Goal: Ask a question: Seek information or help from site administrators or community

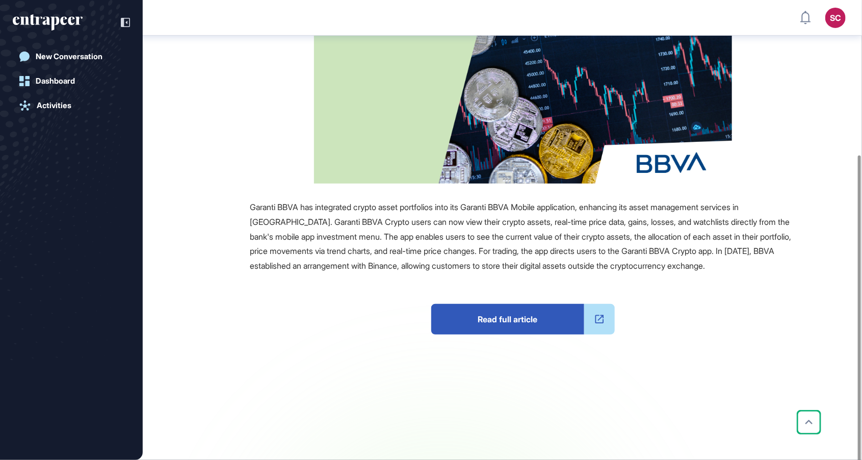
scroll to position [223, 0]
click at [533, 332] on span "Read full article" at bounding box center [507, 318] width 153 height 31
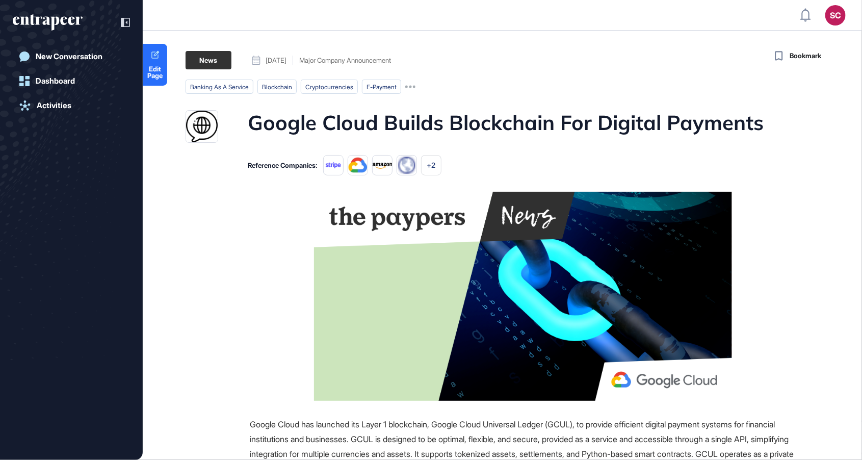
click at [249, 0] on html "SC Admin Dashboard Dashboard Profile My Content Request More Data New Conversat…" at bounding box center [431, 230] width 862 height 460
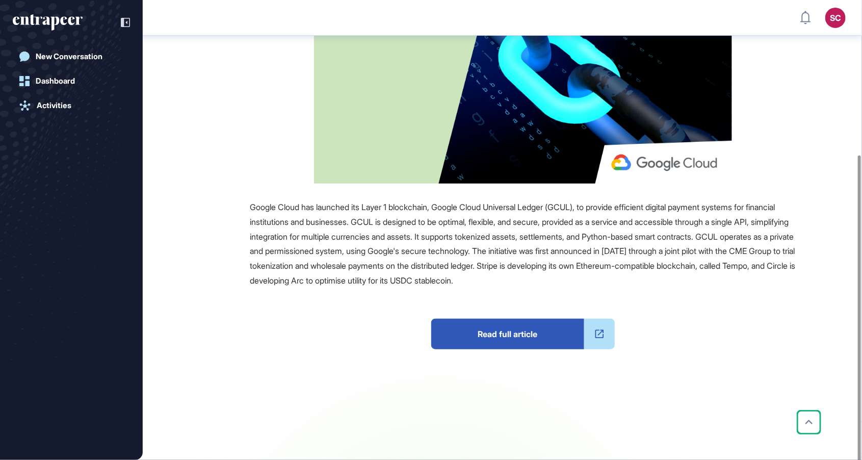
scroll to position [223, 0]
click at [549, 333] on span "Read full article" at bounding box center [507, 333] width 153 height 31
click at [383, 189] on div "Source Reference Companies +3 Google Cloud has launched its Layer 1 blockchain,…" at bounding box center [490, 227] width 610 height 507
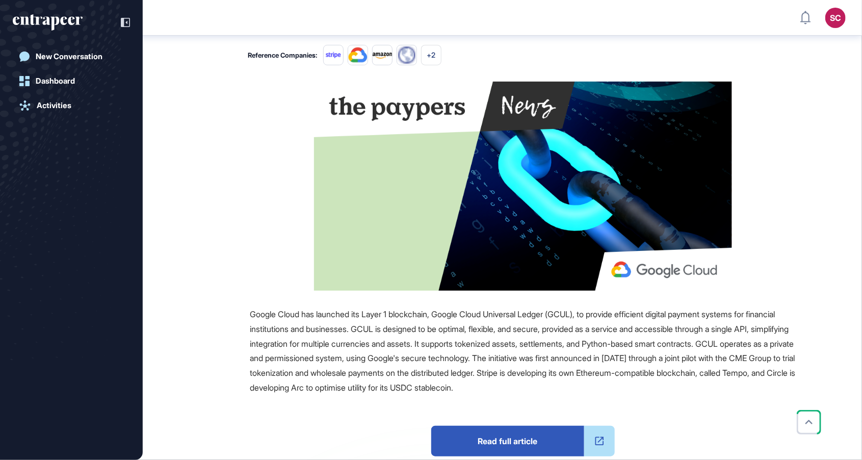
scroll to position [0, 0]
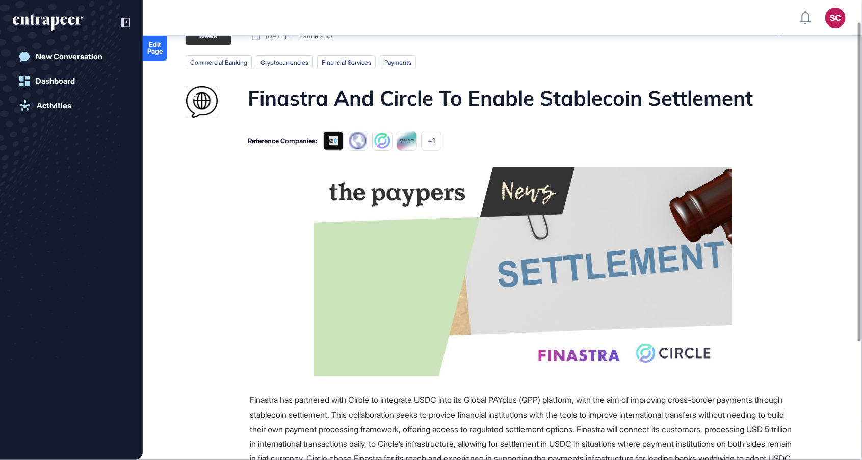
scroll to position [30, 0]
click at [403, 305] on img at bounding box center [523, 271] width 418 height 209
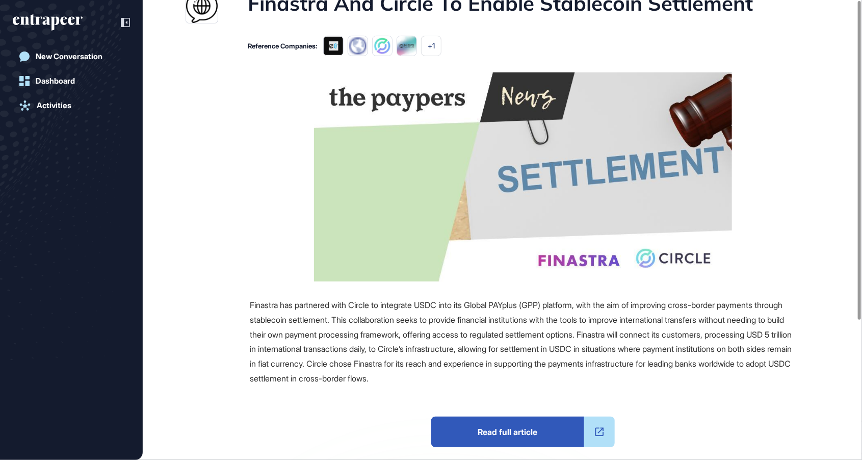
scroll to position [0, 0]
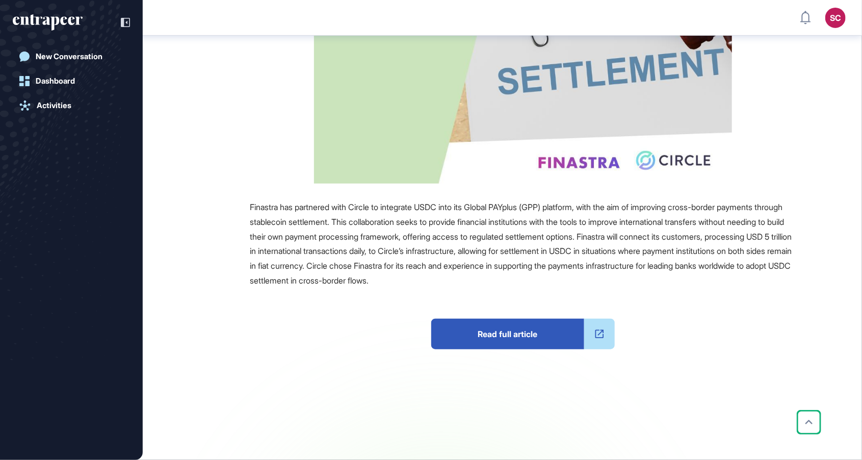
click at [525, 335] on span "Read full article" at bounding box center [507, 333] width 153 height 31
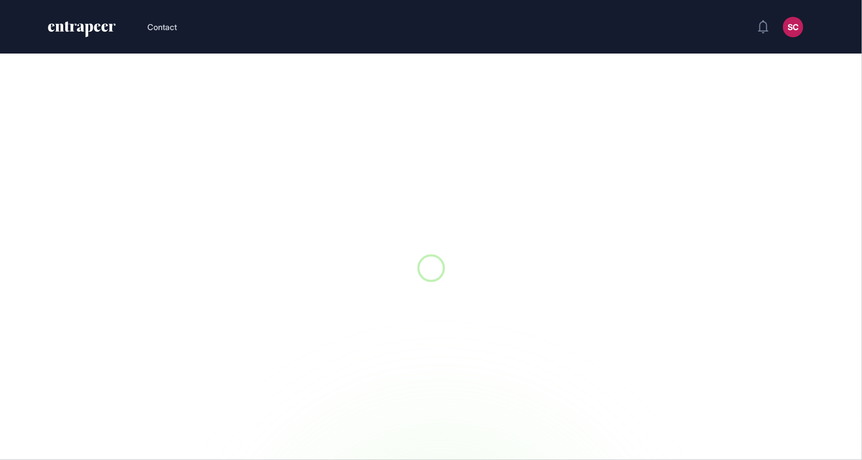
scroll to position [1, 1]
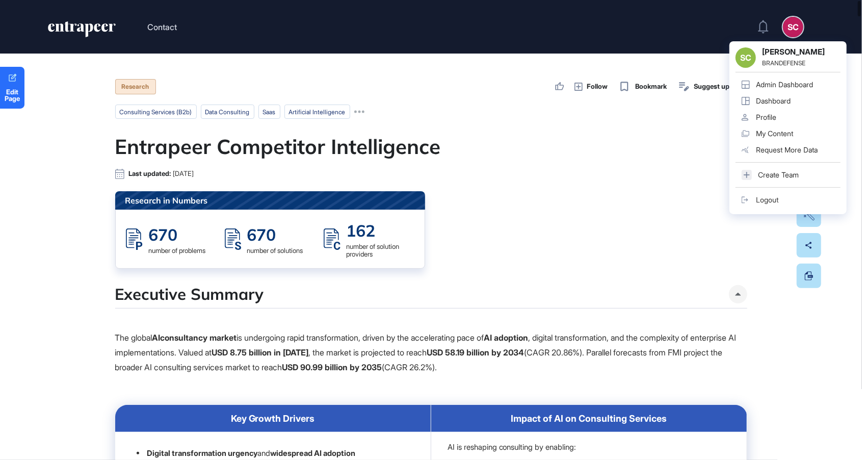
click at [788, 98] on div "Dashboard" at bounding box center [773, 101] width 35 height 8
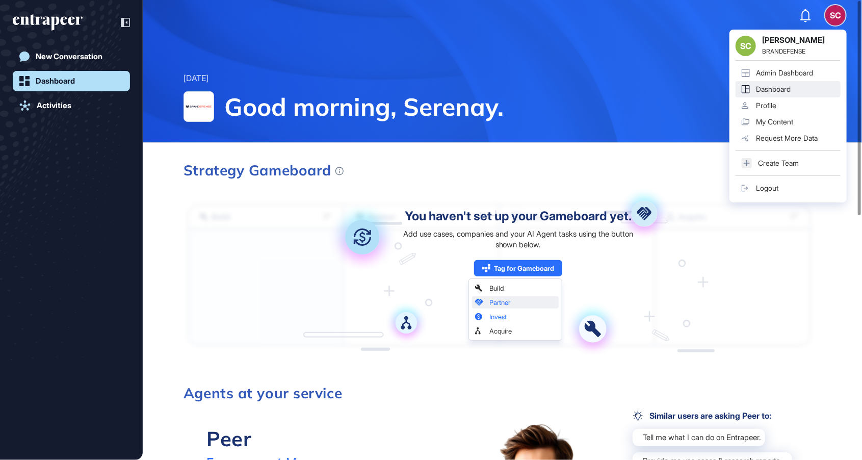
click at [788, 76] on div "Admin Dashboard" at bounding box center [784, 73] width 57 height 8
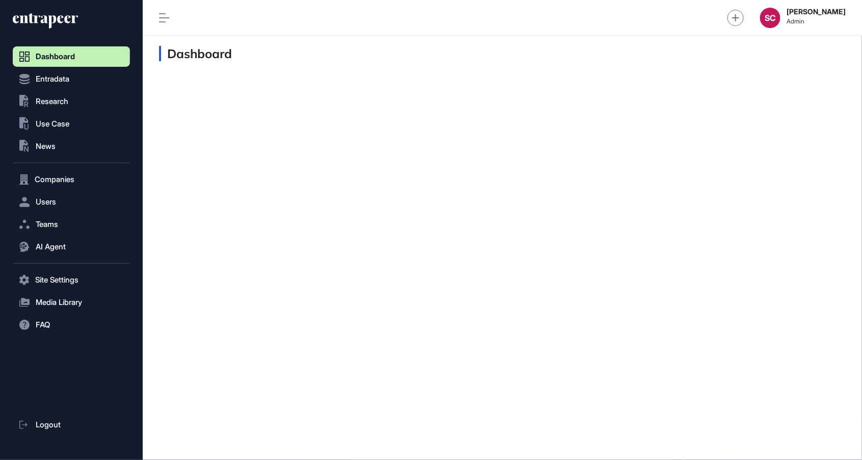
scroll to position [1, 1]
click at [62, 241] on button "AI Agent" at bounding box center [71, 246] width 117 height 20
click at [65, 287] on span "Messages" at bounding box center [49, 286] width 33 height 8
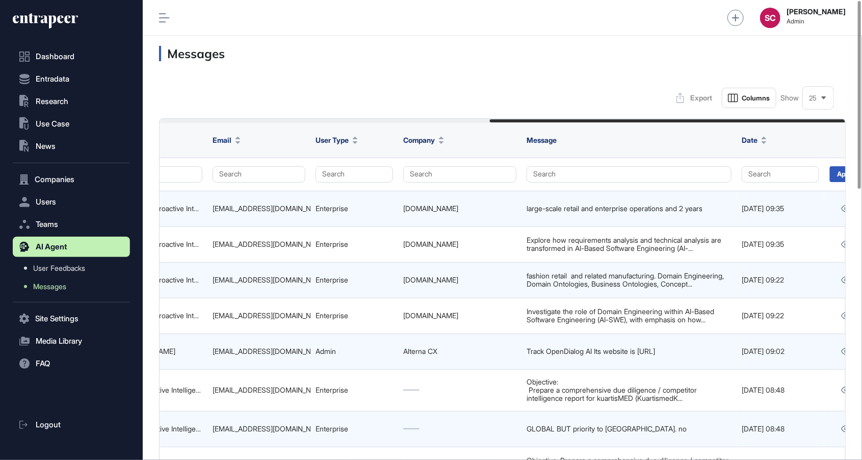
scroll to position [0, 637]
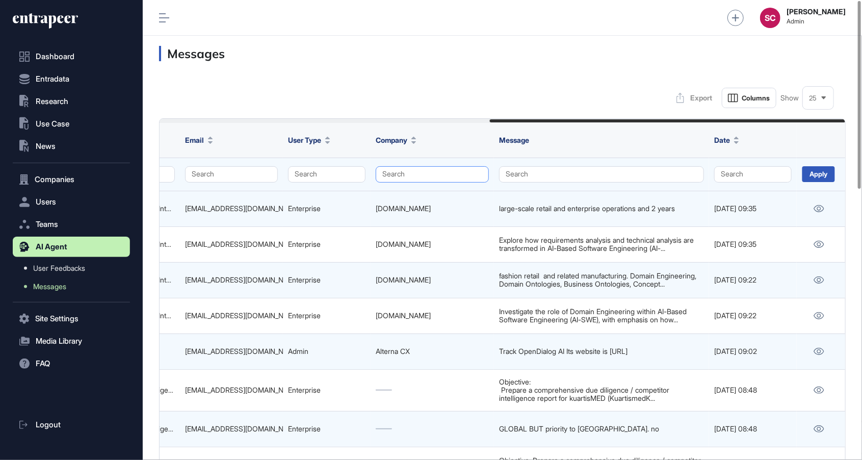
click at [412, 174] on button "Search" at bounding box center [432, 174] width 113 height 16
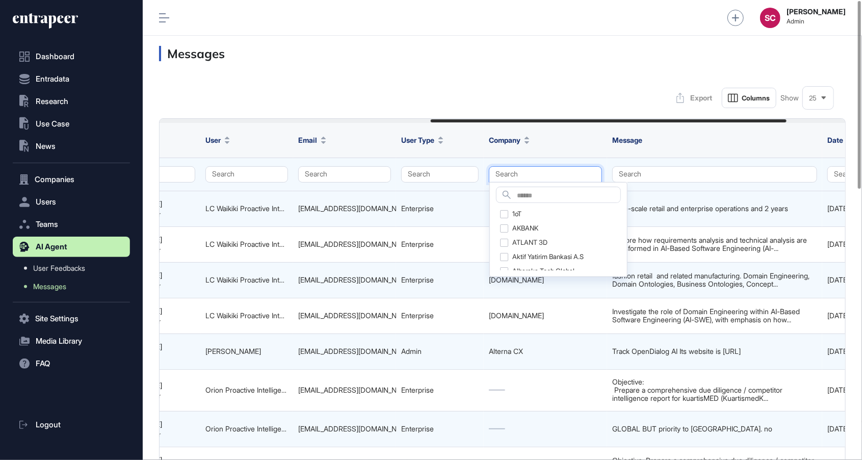
scroll to position [0, 523]
click at [446, 171] on button "Search" at bounding box center [440, 174] width 77 height 16
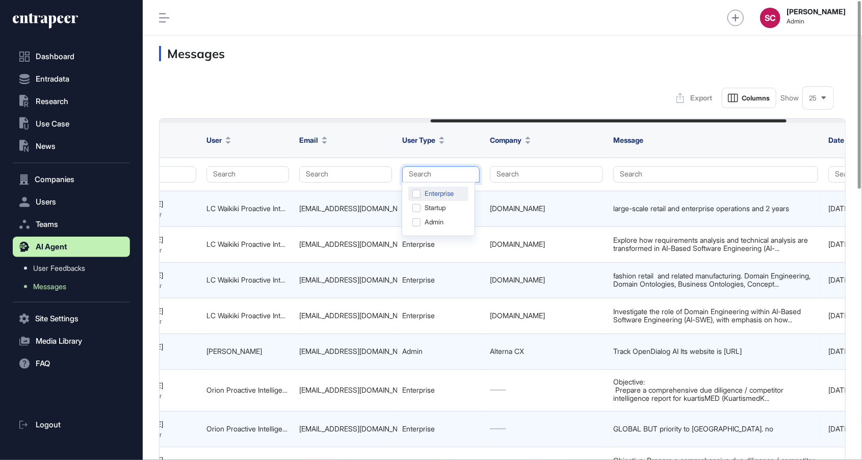
click at [451, 201] on div "Enterprise" at bounding box center [438, 208] width 60 height 14
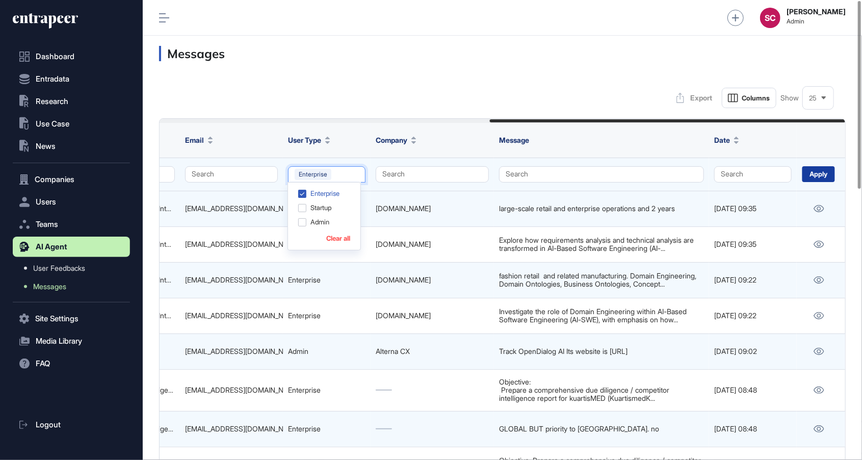
click at [816, 175] on div "Apply" at bounding box center [818, 174] width 33 height 16
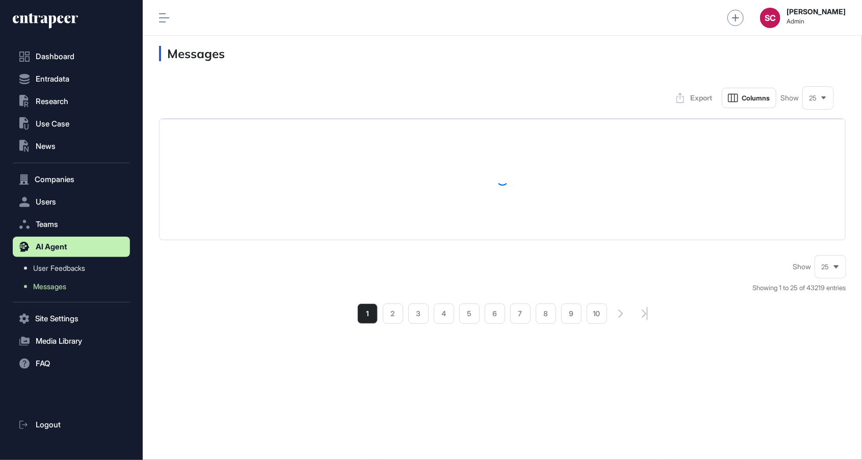
click at [814, 100] on span "25" at bounding box center [813, 98] width 8 height 8
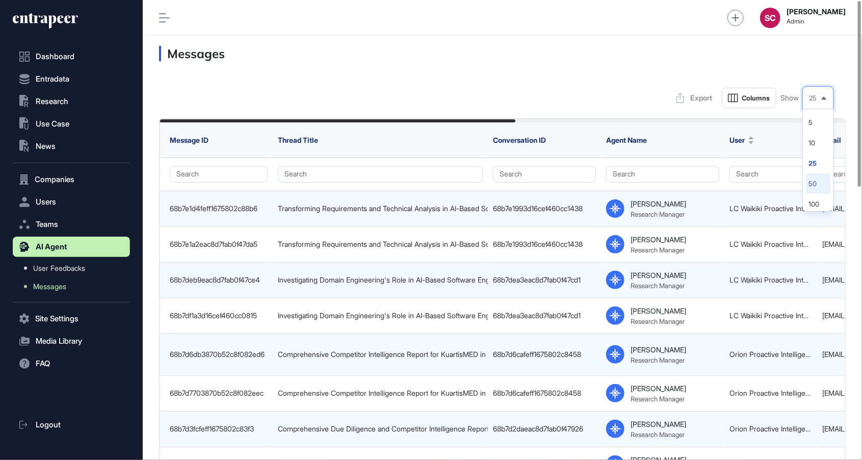
click at [812, 194] on li "50" at bounding box center [818, 204] width 24 height 20
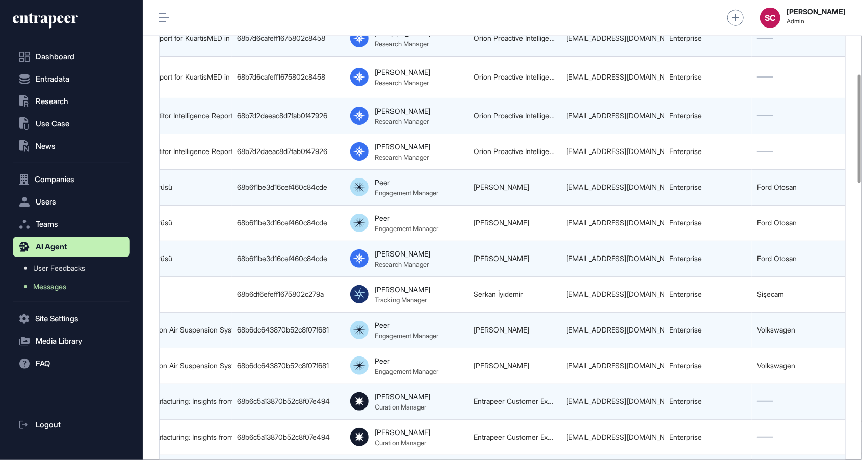
scroll to position [0, 637]
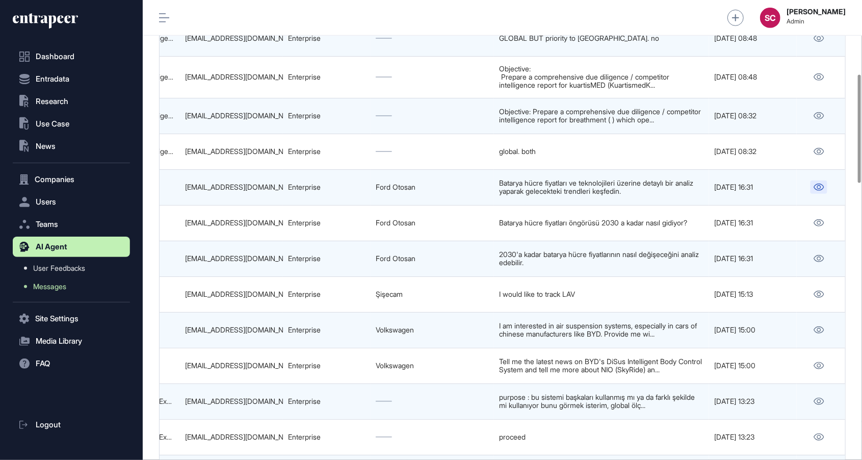
click at [810, 192] on link at bounding box center [818, 186] width 17 height 13
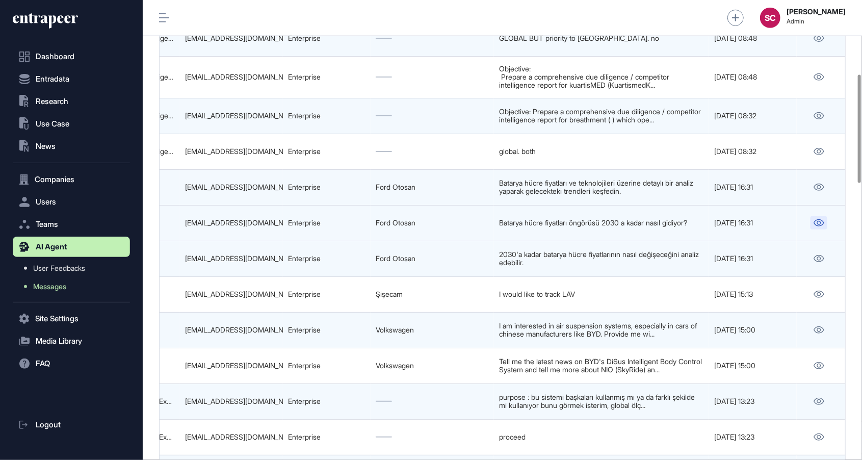
click at [818, 226] on icon at bounding box center [818, 222] width 11 height 7
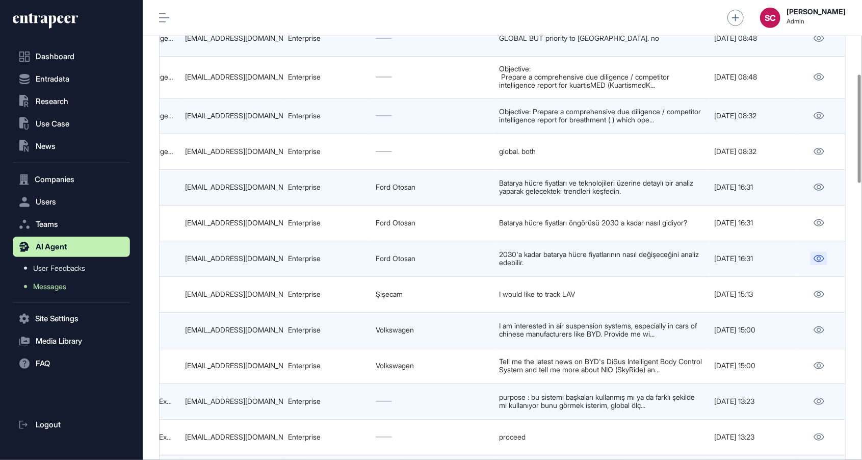
click at [824, 255] on link at bounding box center [818, 258] width 17 height 13
drag, startPoint x: 456, startPoint y: 262, endPoint x: 349, endPoint y: 253, distance: 106.9
click at [349, 276] on tr "68b6f6973870b52c8f080241 2030'a Kadar Batarya Hücre Fiyatları Öngörüsü 68b6f1be…" at bounding box center [184, 294] width 1323 height 36
copy tr "Ford Otosan"
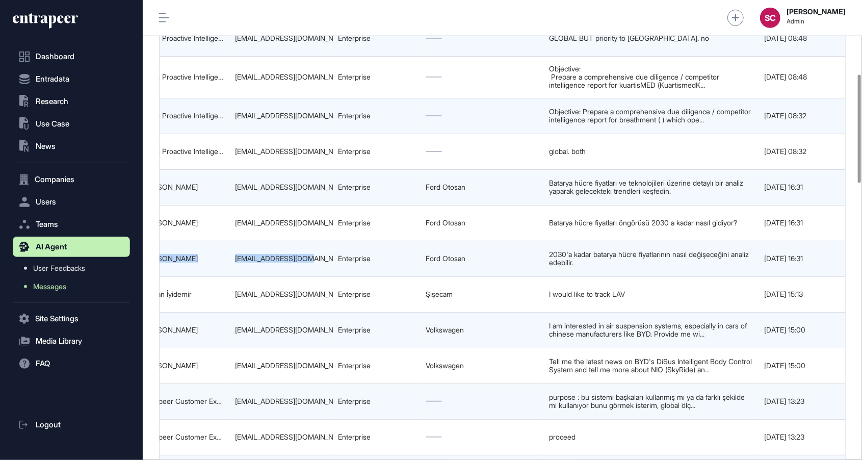
drag, startPoint x: 262, startPoint y: 256, endPoint x: 160, endPoint y: 263, distance: 102.2
click at [161, 276] on tr "68b6f6973870b52c8f080241 2030'a Kadar Batarya Hücre Fiyatları Öngörüsü 68b6f1be…" at bounding box center [234, 294] width 1323 height 36
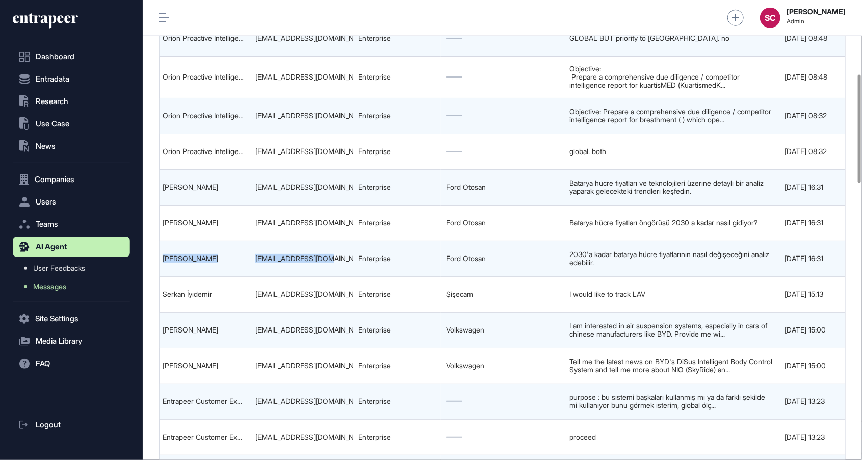
click at [279, 265] on td "ybarcin@ford.com.tr" at bounding box center [301, 258] width 103 height 36
drag, startPoint x: 251, startPoint y: 262, endPoint x: 366, endPoint y: 257, distance: 115.8
click at [366, 276] on tr "68b6f6973870b52c8f080241 2030'a Kadar Batarya Hücre Fiyatları Öngörüsü 68b6f1be…" at bounding box center [254, 294] width 1323 height 36
copy tr "ybarcin@ford.com.tr En"
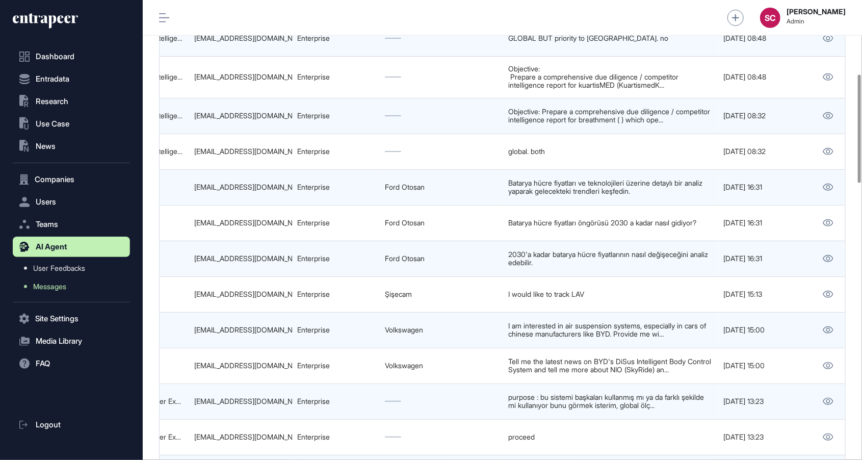
scroll to position [0, 637]
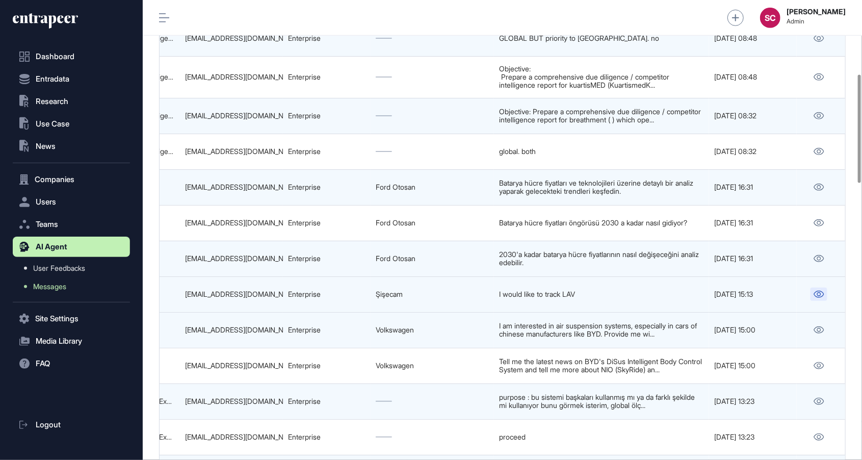
click at [819, 297] on icon at bounding box center [819, 293] width 10 height 7
drag, startPoint x: 415, startPoint y: 290, endPoint x: 334, endPoint y: 292, distance: 80.5
click at [334, 312] on tr "68b6df6feac8d7fab0f42c3c New Thread 68b6df6efeff1675802c279a Tracy Tracking Man…" at bounding box center [184, 330] width 1323 height 36
copy tr "Şişecam"
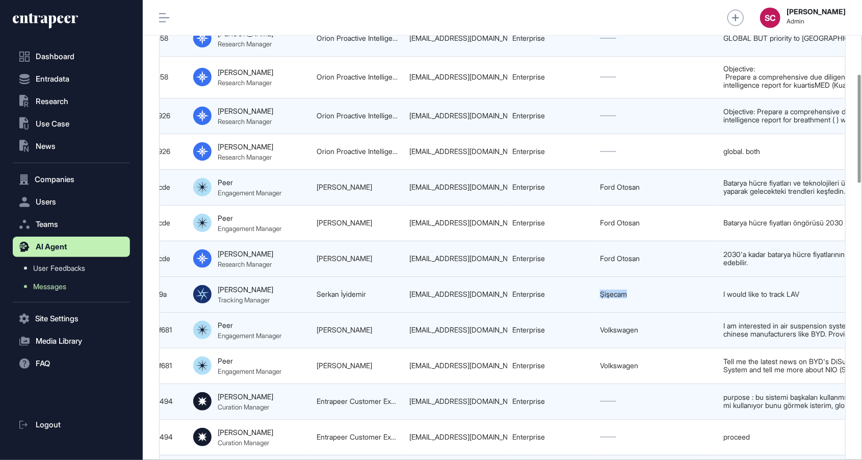
scroll to position [0, 414]
drag, startPoint x: 385, startPoint y: 292, endPoint x: 287, endPoint y: 294, distance: 97.3
click at [287, 312] on tr "68b6df6feac8d7fab0f42c3c New Thread 68b6df6efeff1675802c279a Tracy Tracking Man…" at bounding box center [406, 330] width 1323 height 36
copy tr "Serkan İyidemir"
drag, startPoint x: 399, startPoint y: 294, endPoint x: 497, endPoint y: 303, distance: 98.8
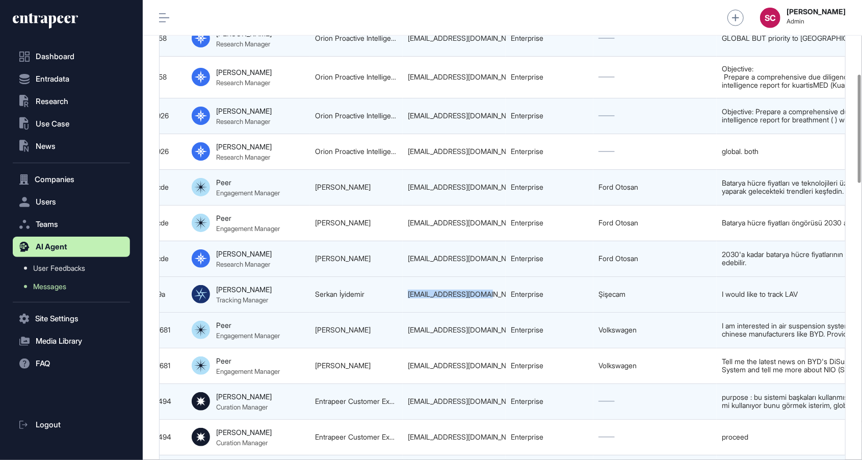
click at [497, 312] on tr "68b6df6feac8d7fab0f42c3c New Thread 68b6df6efeff1675802c279a Tracy Tracking Man…" at bounding box center [406, 330] width 1323 height 36
copy tr "Serkan İyidemir siyidemir@sisecam.com"
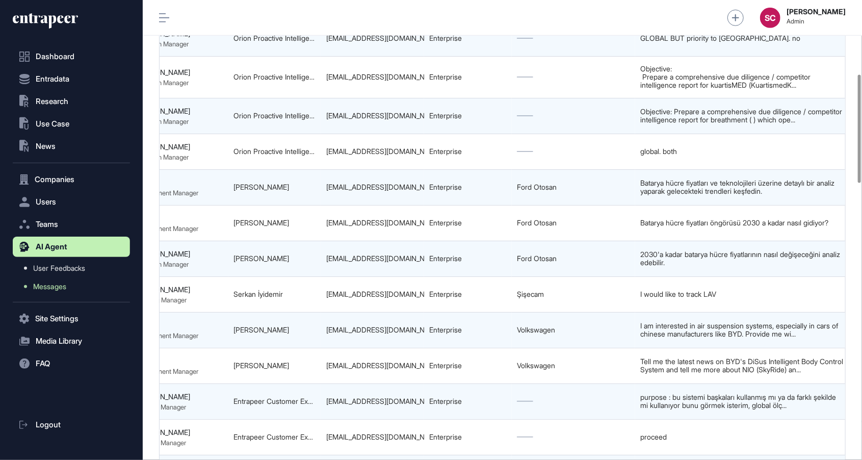
scroll to position [0, 637]
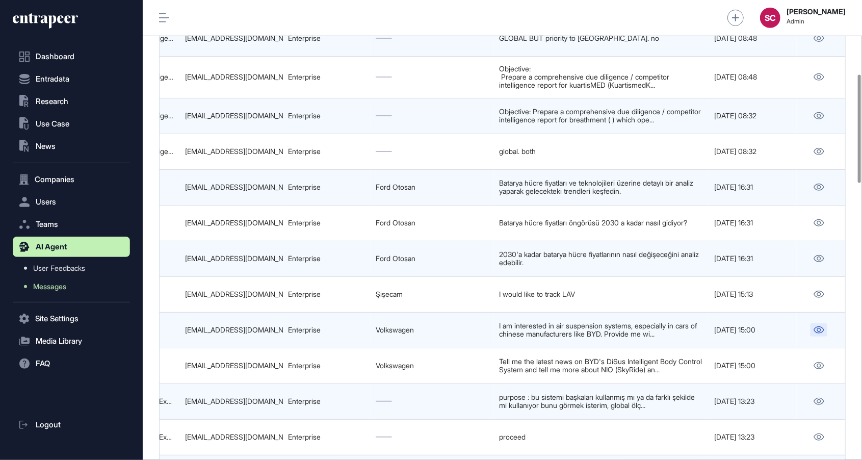
click at [818, 330] on icon at bounding box center [818, 329] width 11 height 7
drag, startPoint x: 456, startPoint y: 331, endPoint x: 354, endPoint y: 331, distance: 102.4
click at [354, 347] on tr "68b6dc68eac8d7fab0f42be8 Latest News and Product Announcements on Air Suspensio…" at bounding box center [184, 365] width 1323 height 36
copy tr "Volkswagen"
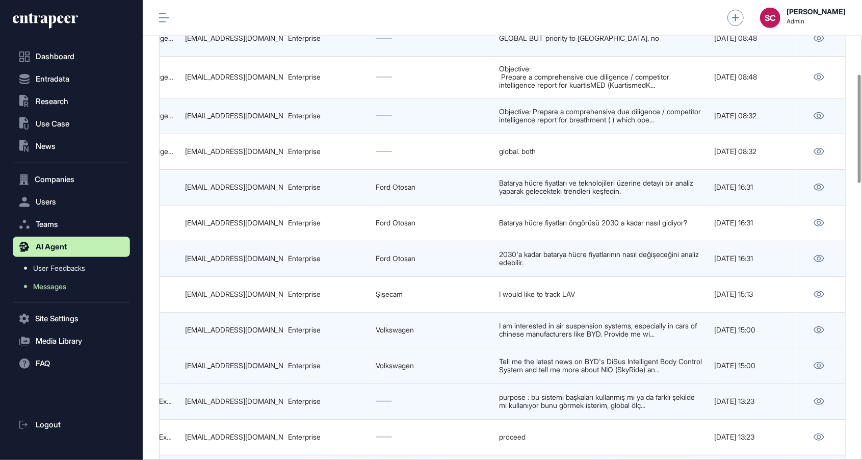
scroll to position [312, 0]
click at [288, 368] on div "Enterprise" at bounding box center [326, 366] width 77 height 8
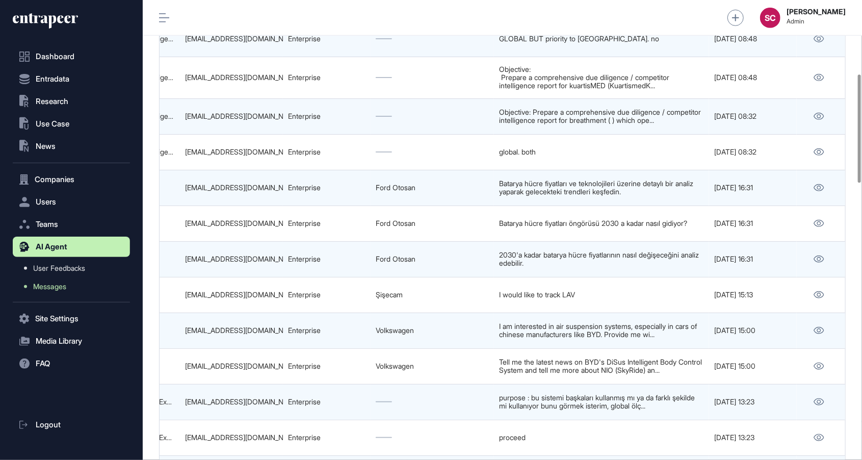
click at [235, 333] on div "tabea.huellen@volkswagen.de" at bounding box center [231, 330] width 93 height 8
copy tr "tabea.huellen@volkswagen.de"
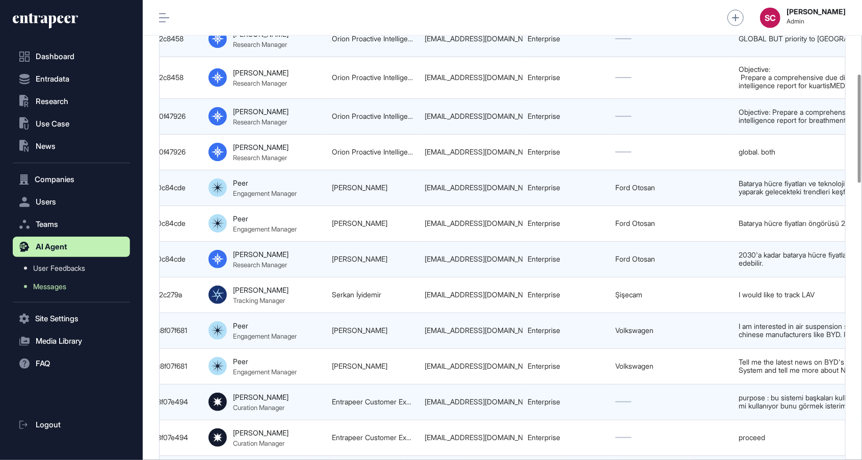
scroll to position [0, 381]
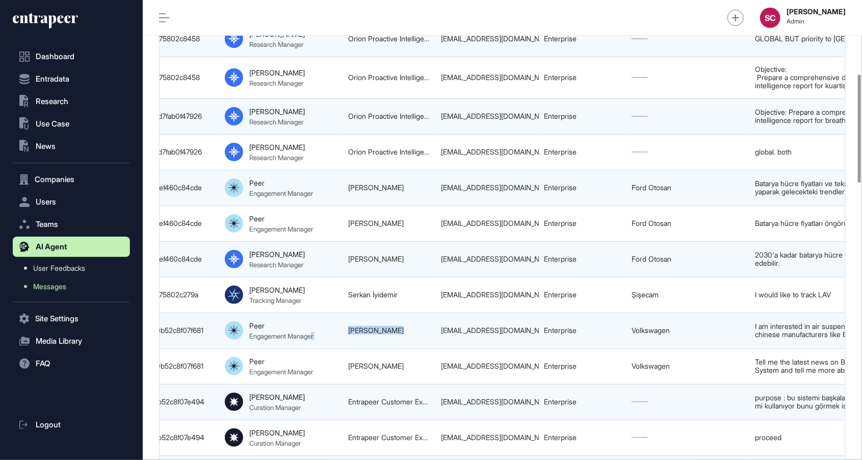
drag, startPoint x: 413, startPoint y: 333, endPoint x: 316, endPoint y: 335, distance: 96.8
click at [316, 348] on tr "68b6dc68eac8d7fab0f42be8 Latest News and Product Announcements on Air Suspensio…" at bounding box center [439, 366] width 1323 height 36
copy tr "r Tabea Huellen"
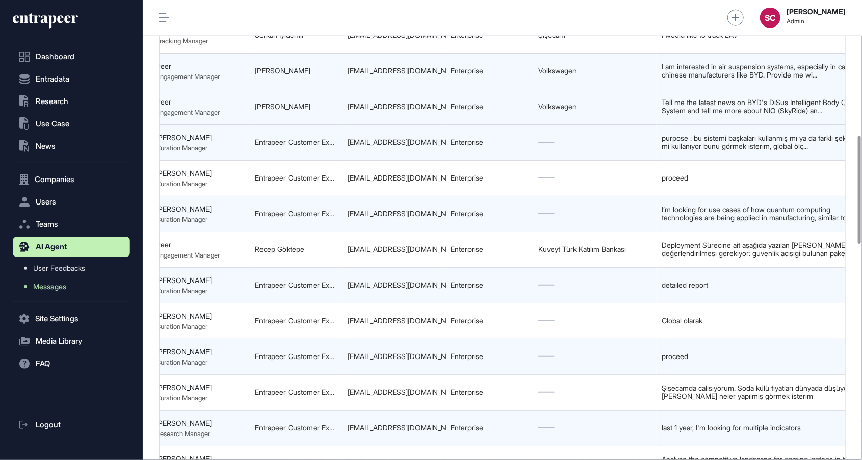
scroll to position [0, 637]
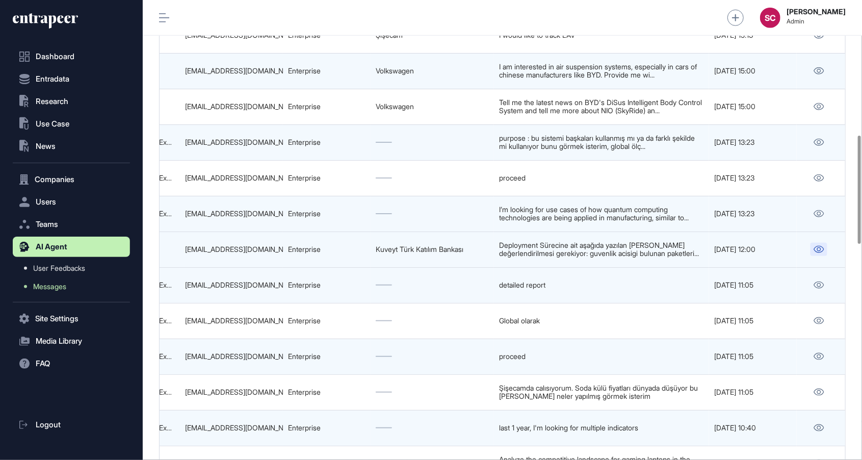
click at [818, 251] on icon at bounding box center [818, 249] width 11 height 7
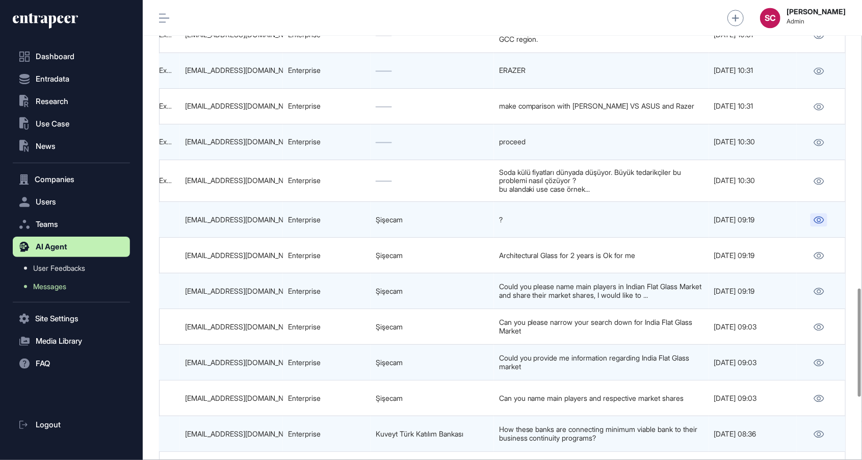
click at [816, 223] on icon at bounding box center [819, 219] width 10 height 7
drag, startPoint x: 269, startPoint y: 222, endPoint x: 182, endPoint y: 225, distance: 86.7
click at [182, 225] on td "alpozgen@sisecam.com" at bounding box center [231, 220] width 103 height 36
copy div "alpozgen@sisecam.com"
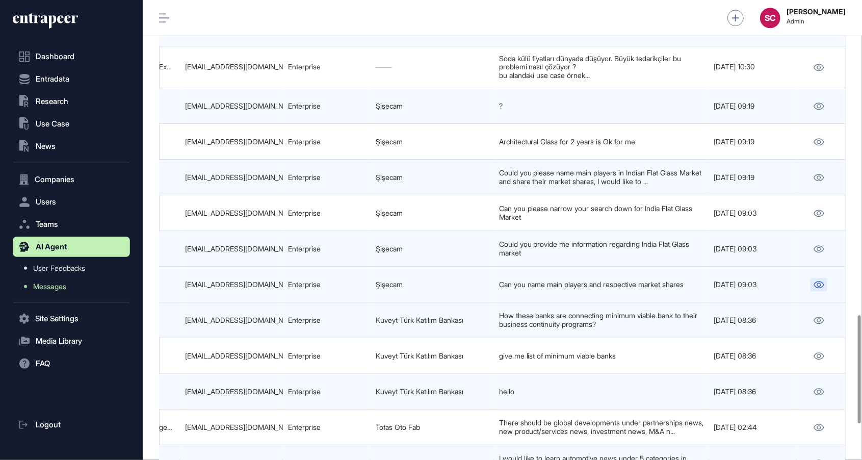
click at [816, 287] on icon at bounding box center [819, 284] width 10 height 7
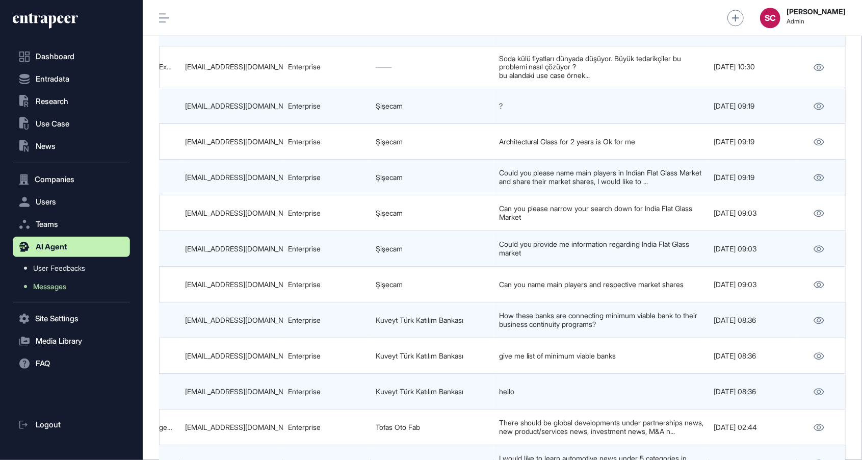
click at [533, 0] on html "Dashboard Entradata .st0{fill:currentColor} Research .st0{fill:currentColor} Us…" at bounding box center [431, 230] width 862 height 460
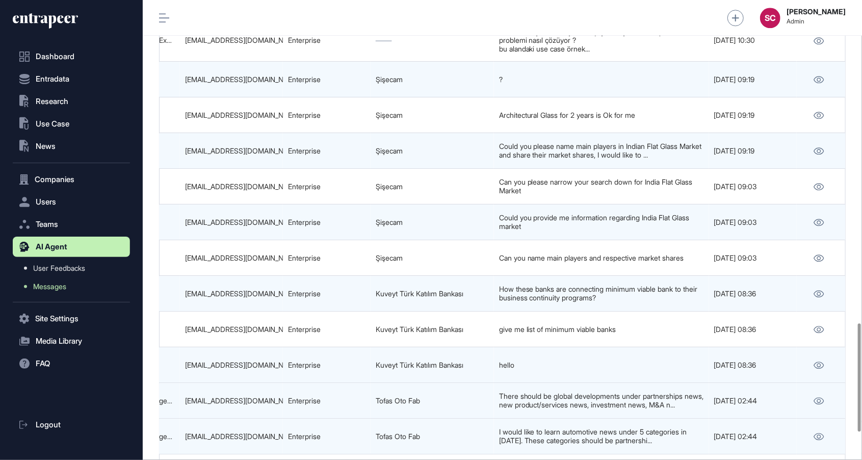
scroll to position [1378, 0]
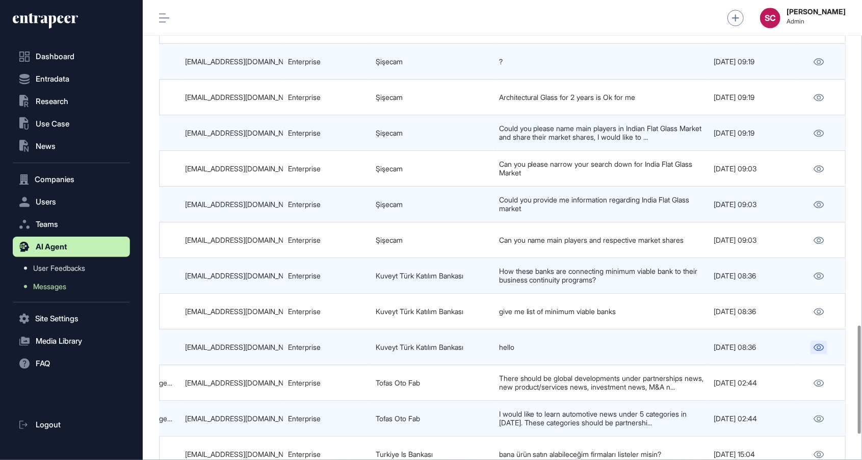
click at [813, 350] on icon at bounding box center [818, 346] width 11 height 7
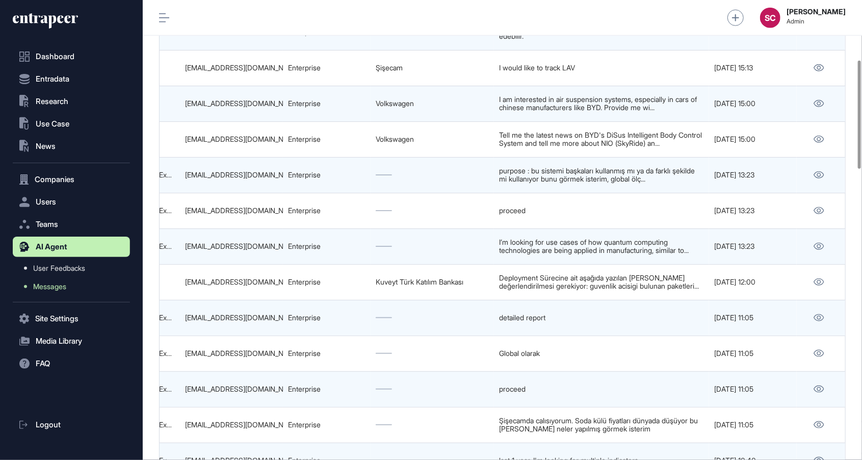
scroll to position [0, 0]
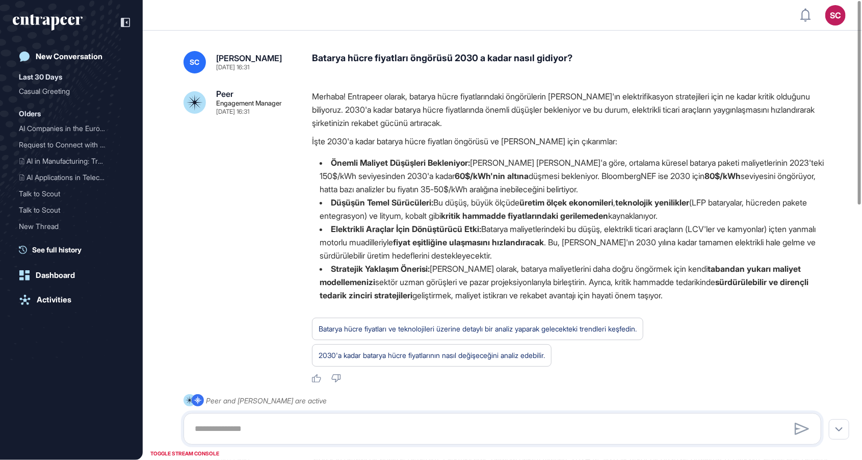
click at [448, 55] on div "Batarya hücre fiyatları öngörüsü 2030 a kadar nasıl gidiyor?" at bounding box center [570, 62] width 517 height 22
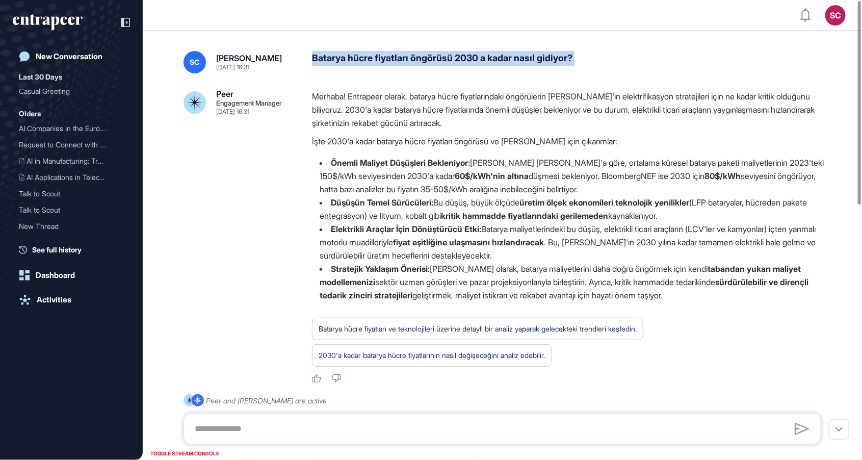
copy div "Batarya hücre fiyatları öngörüsü 2030 a kadar nasıl gidiyor?"
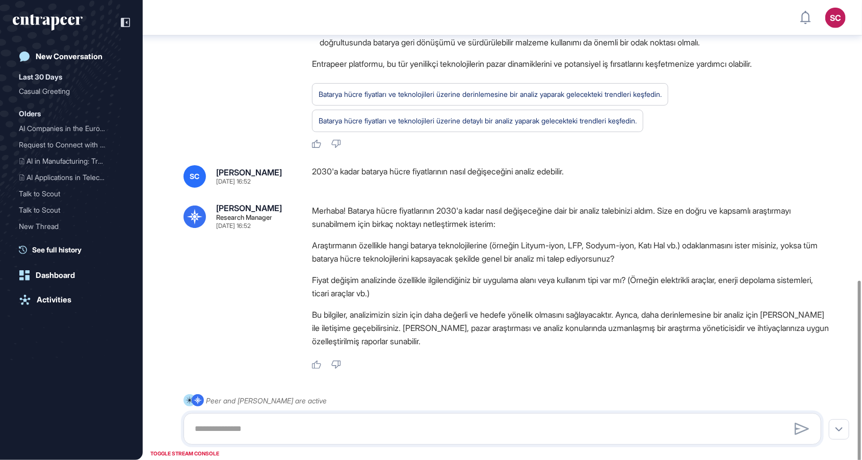
scroll to position [636, 0]
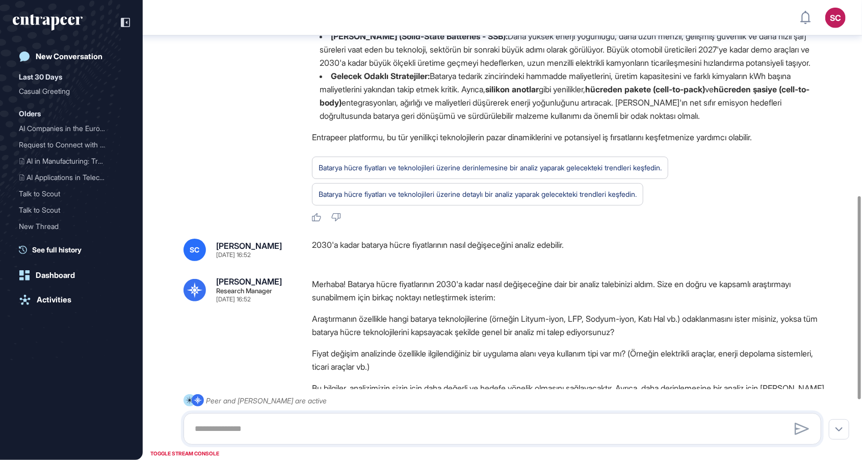
scroll to position [641, 0]
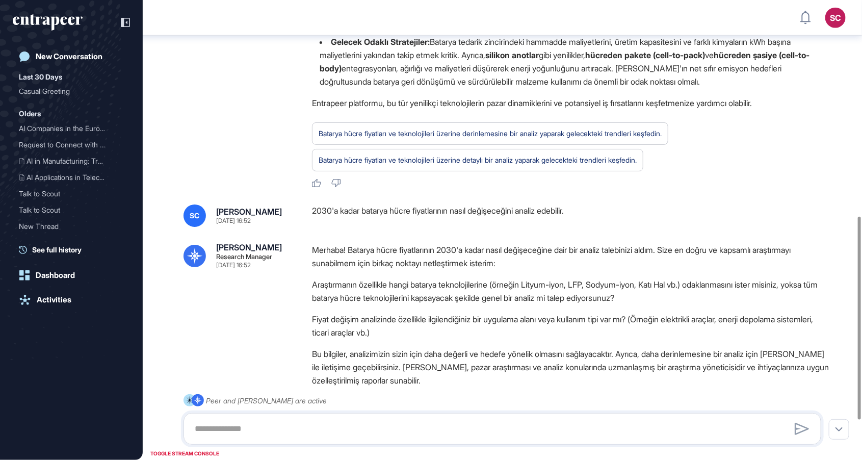
scroll to position [641, 0]
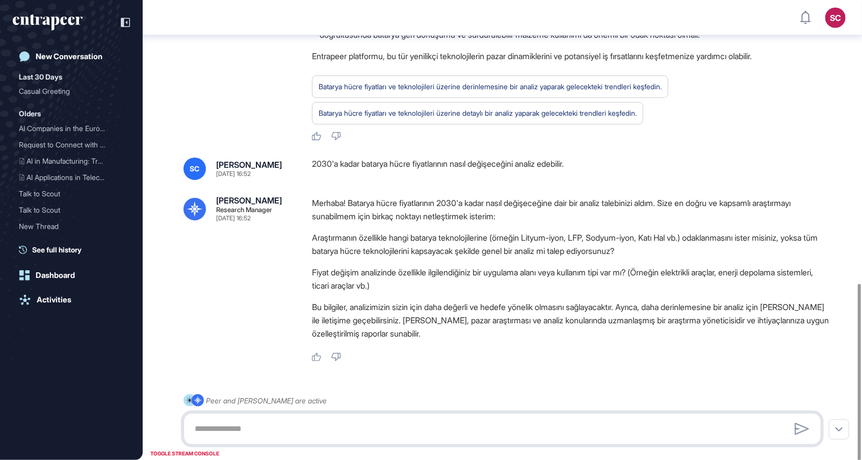
scroll to position [641, 0]
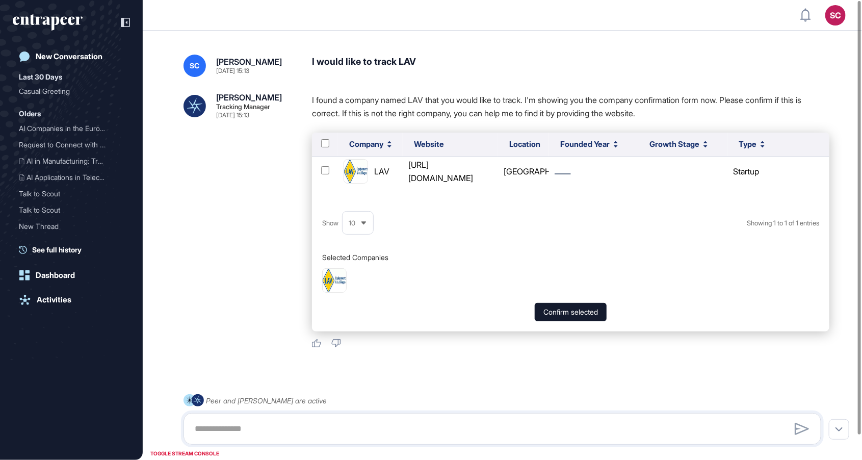
click at [419, 65] on div "I would like to track LAV" at bounding box center [570, 66] width 517 height 22
click at [400, 68] on div "I would like to track LAV" at bounding box center [570, 66] width 517 height 22
click at [403, 67] on div "I would like to track LAV" at bounding box center [570, 66] width 517 height 22
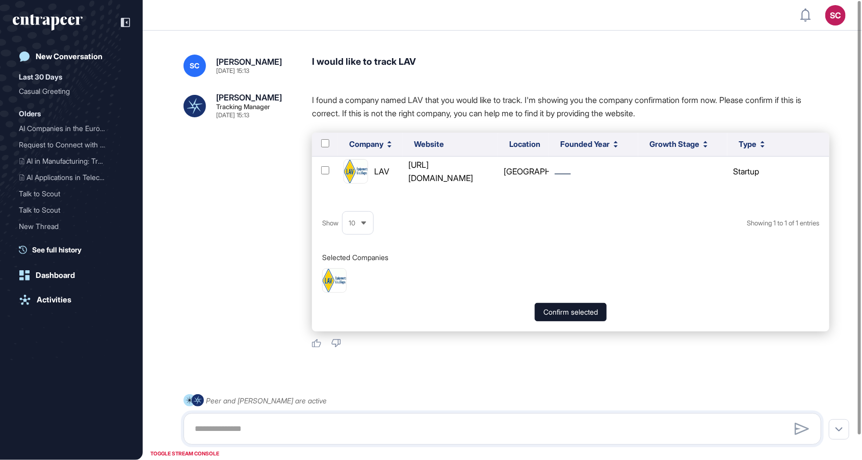
click at [403, 67] on div "I would like to track LAV" at bounding box center [570, 66] width 517 height 22
copy div "LAV"
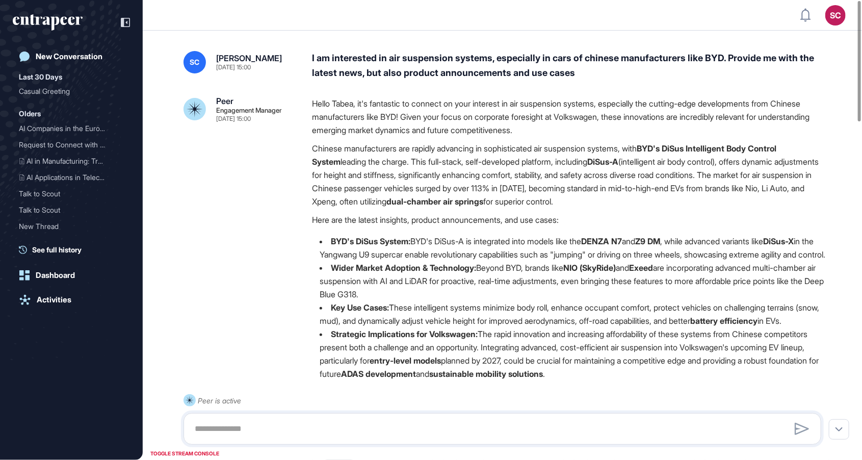
drag, startPoint x: 392, startPoint y: 59, endPoint x: 599, endPoint y: 74, distance: 207.9
click at [599, 74] on div "I am interested in air suspension systems, especially in cars of chinese manufa…" at bounding box center [570, 66] width 517 height 30
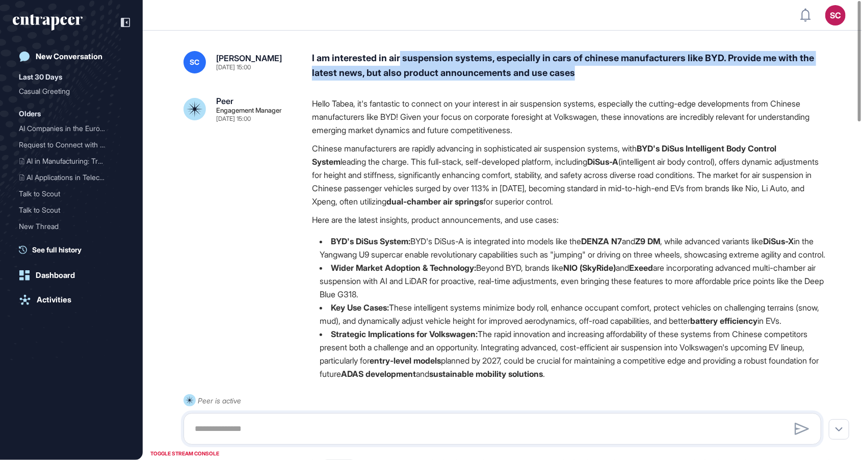
drag, startPoint x: 599, startPoint y: 74, endPoint x: 400, endPoint y: 51, distance: 200.0
click at [400, 52] on div "I am interested in air suspension systems, especially in cars of chinese manufa…" at bounding box center [570, 66] width 517 height 30
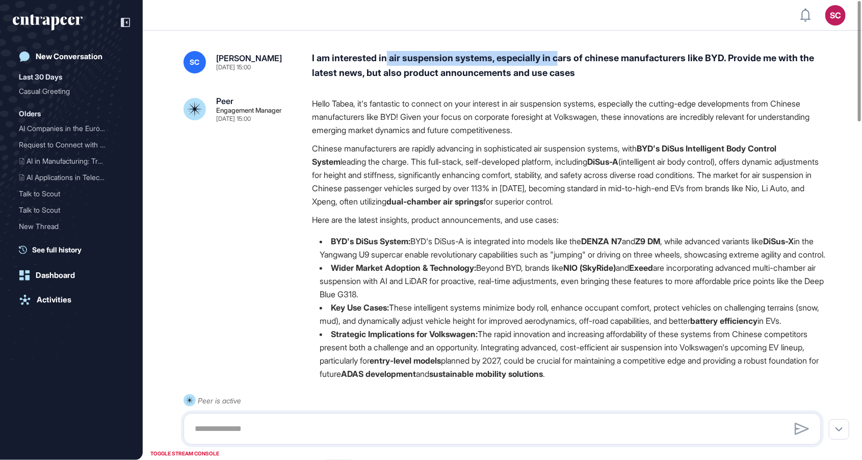
drag, startPoint x: 388, startPoint y: 63, endPoint x: 566, endPoint y: 65, distance: 178.3
click at [566, 65] on div "I am interested in air suspension systems, especially in cars of chinese manufa…" at bounding box center [570, 66] width 517 height 30
click at [568, 66] on div "I am interested in air suspension systems, especially in cars of chinese manufa…" at bounding box center [570, 66] width 517 height 30
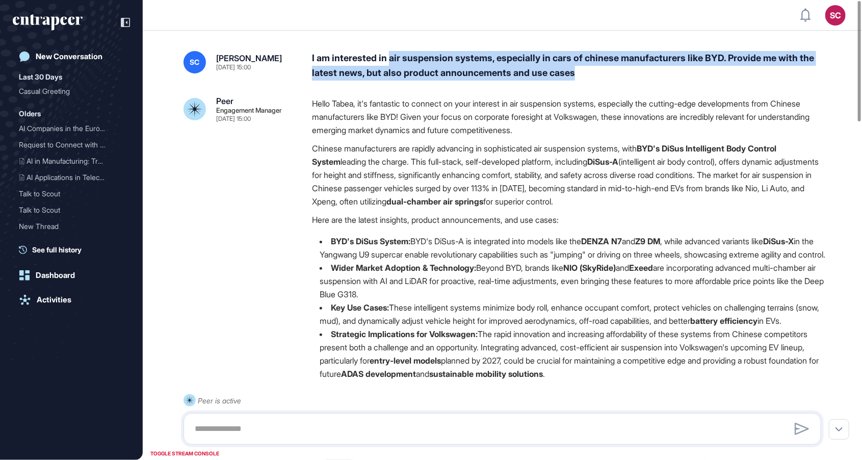
drag, startPoint x: 590, startPoint y: 73, endPoint x: 389, endPoint y: 56, distance: 201.5
click at [389, 56] on div "I am interested in air suspension systems, especially in cars of chinese manufa…" at bounding box center [570, 66] width 517 height 30
copy div "air suspension systems, especially in cars of chinese manufacturers like BYD. P…"
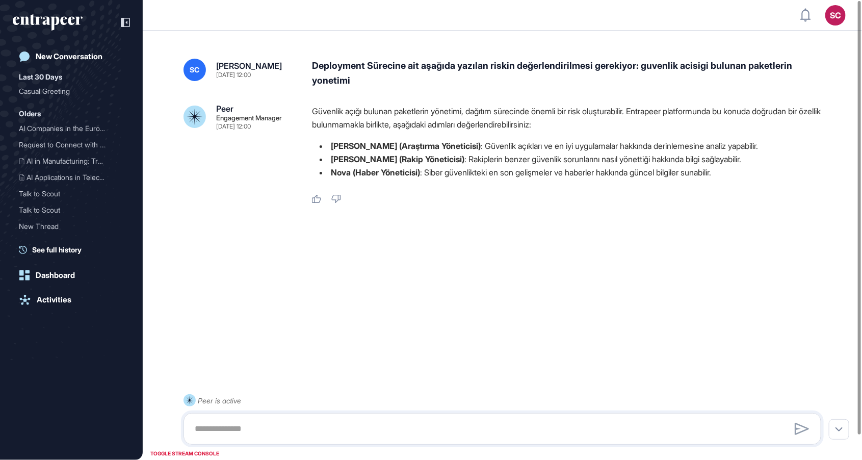
click at [412, 74] on div "Deployment Sürecine ait aşağıda yazılan riskin değerlendirilmesi gerekiyor: guv…" at bounding box center [570, 74] width 517 height 30
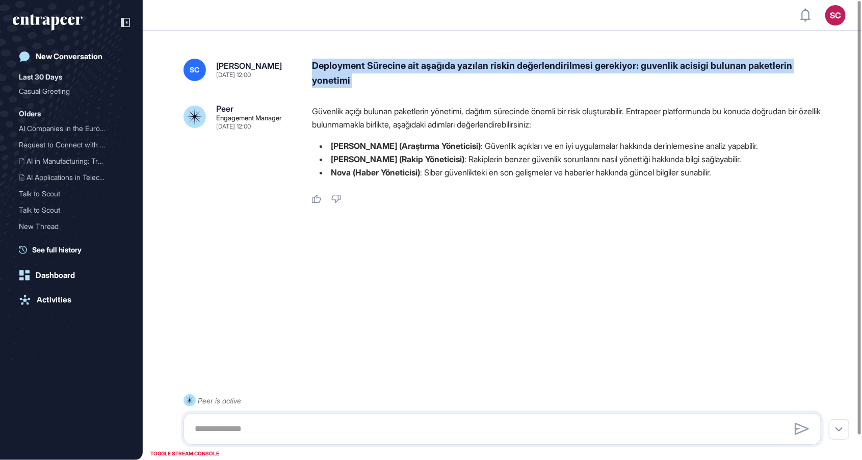
copy div "Deployment Sürecine ait aşağıda yazılan riskin değerlendirilmesi gerekiyor: guv…"
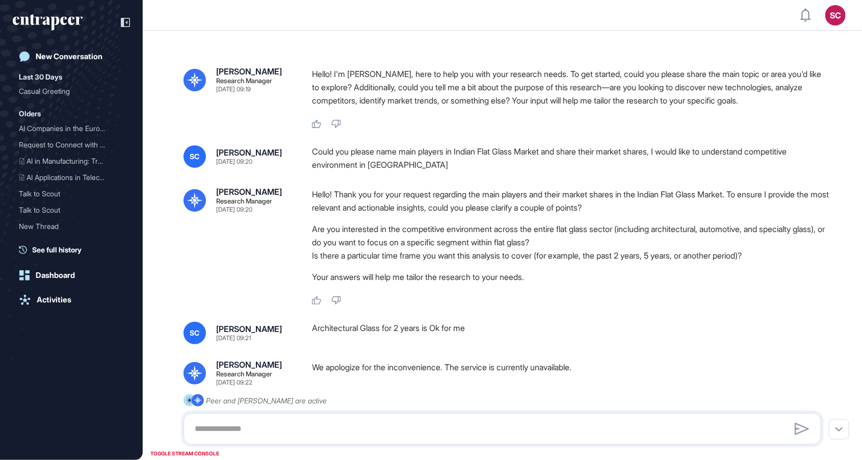
scroll to position [30, 0]
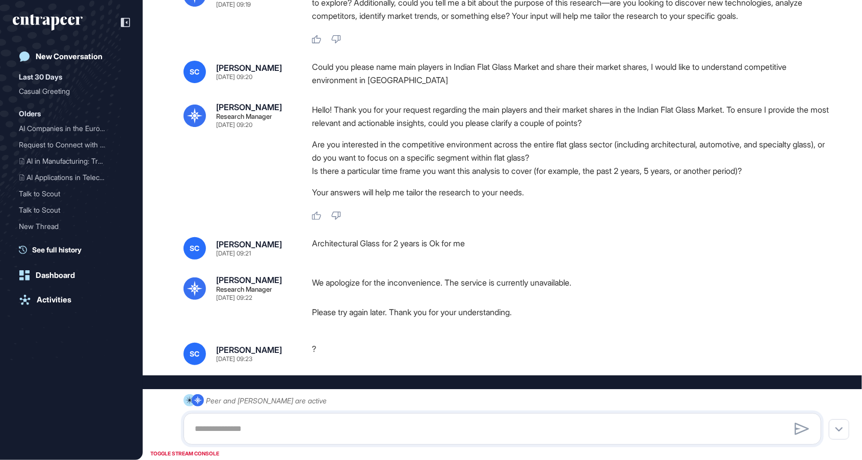
type input "*****"
type input "*"
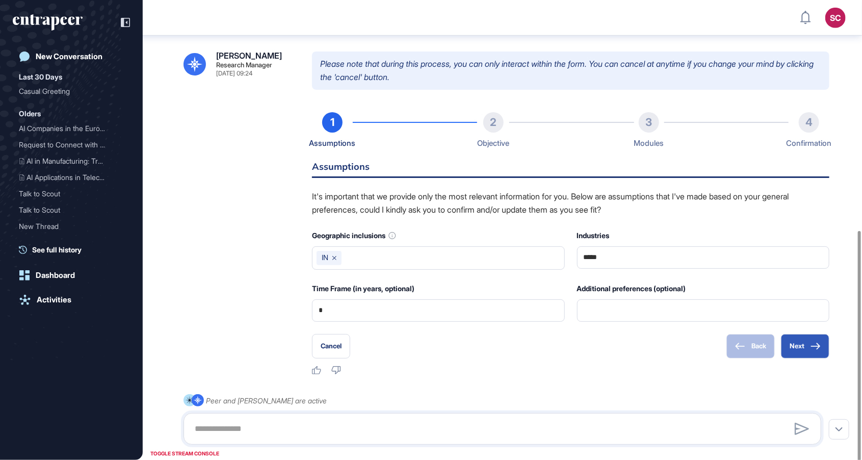
scroll to position [421, 0]
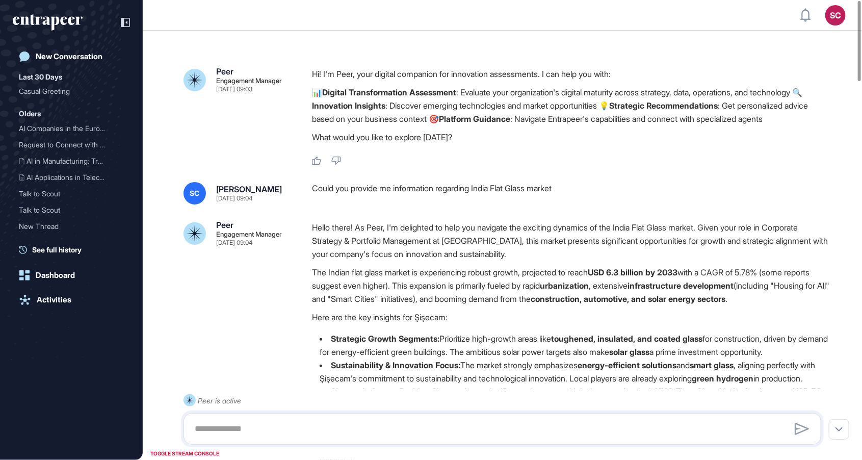
click at [649, 357] on strong "solar glass" at bounding box center [629, 351] width 40 height 10
click at [473, 189] on div "Could you provide me information regarding India Flat Glass market" at bounding box center [570, 193] width 517 height 22
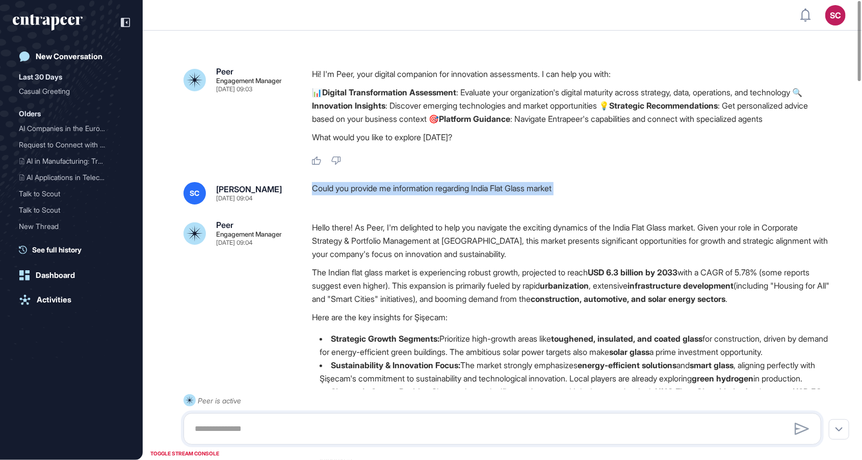
copy div "Could you provide me information regarding India Flat Glass market"
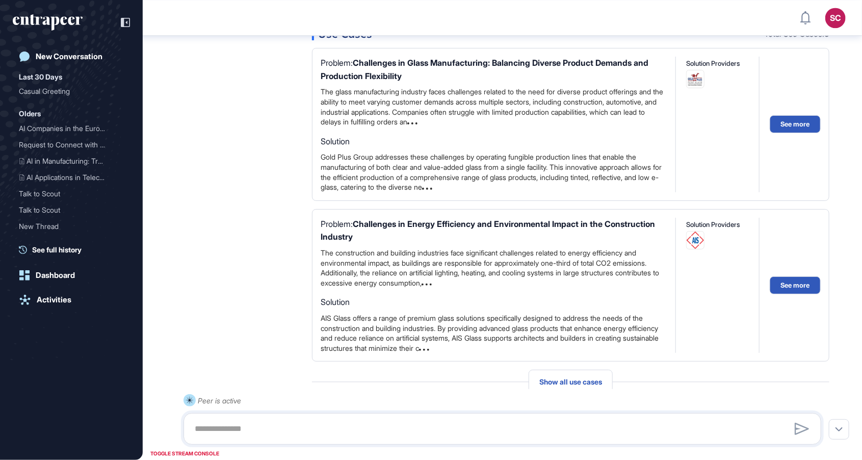
scroll to position [1244, 0]
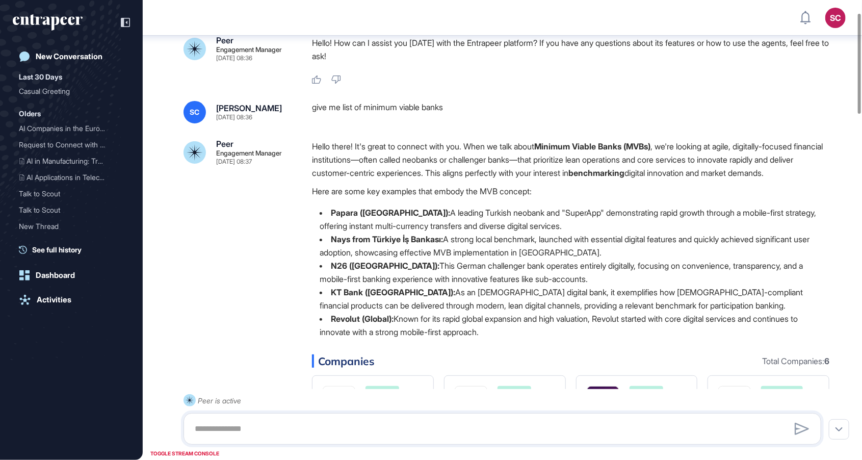
scroll to position [59, 0]
click at [364, 109] on div "give me list of minimum viable banks" at bounding box center [570, 112] width 517 height 22
copy div "give me list of minimum viable banks"
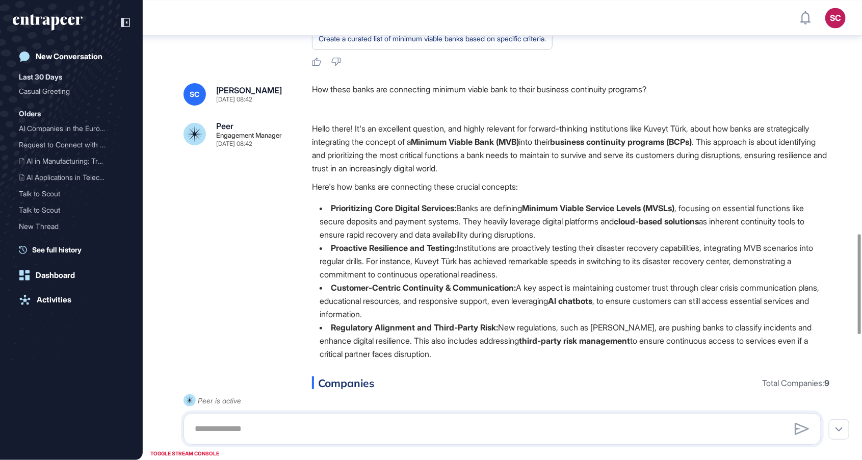
scroll to position [1071, 0]
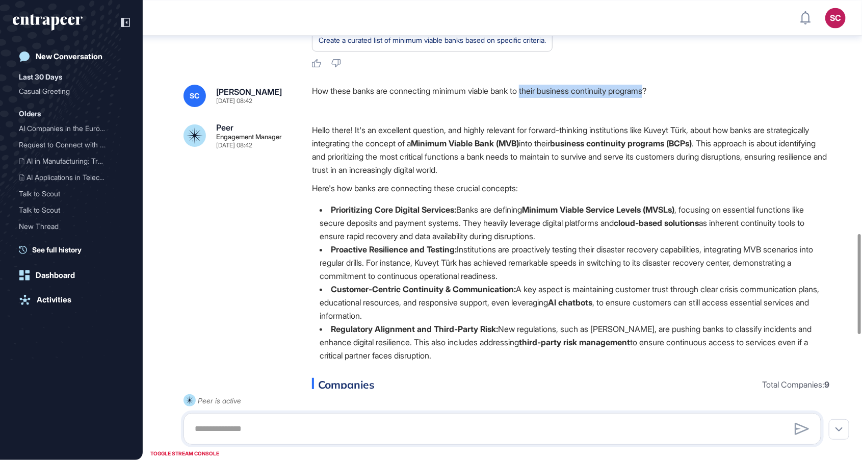
drag, startPoint x: 533, startPoint y: 102, endPoint x: 665, endPoint y: 106, distance: 132.0
click at [665, 106] on div "How these banks are connecting minimum viable bank to their business continuity…" at bounding box center [570, 96] width 517 height 22
copy div "their business continuity programs"
